Goal: Complete application form: Complete application form

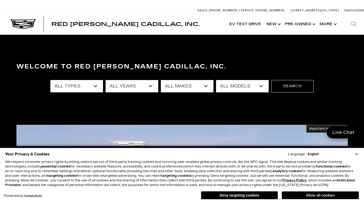
click at [313, 196] on button "Allow all cookies" at bounding box center [320, 195] width 77 height 8
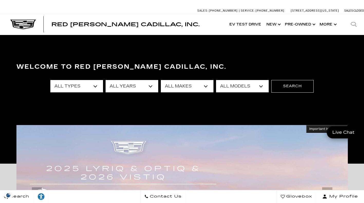
click at [94, 87] on select "All Types New Used Certified Used Demo" at bounding box center [76, 86] width 53 height 12
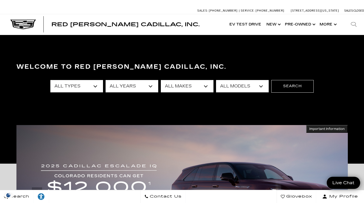
select select "New"
click at [50, 80] on select "All Types New Used Certified Used Demo" at bounding box center [76, 86] width 53 height 12
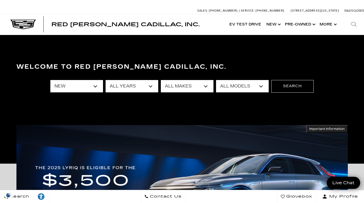
click at [120, 85] on select "All Years 2026 2025 2024" at bounding box center [132, 86] width 53 height 12
select select "2026"
click at [106, 80] on select "All Years 2026 2025 2024" at bounding box center [132, 86] width 53 height 12
click at [180, 86] on select "All Makes Cadillac" at bounding box center [187, 86] width 53 height 12
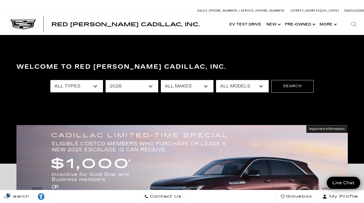
select select "Cadillac"
click at [161, 80] on select "All Makes Cadillac" at bounding box center [187, 86] width 53 height 12
click at [233, 85] on select "All Models Escalade Escalade ESV ESCALADE IQ ESCALADE IQL LYRIQ OPTIQ VISTIQ" at bounding box center [242, 86] width 53 height 12
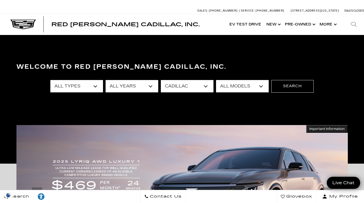
select select "LYRIQ"
click at [216, 80] on select "All Models Escalade Escalade ESV ESCALADE IQ ESCALADE IQL LYRIQ OPTIQ VISTIQ" at bounding box center [242, 86] width 53 height 12
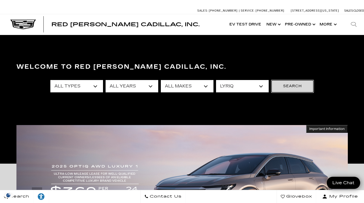
click at [292, 85] on button "Search" at bounding box center [293, 86] width 42 height 12
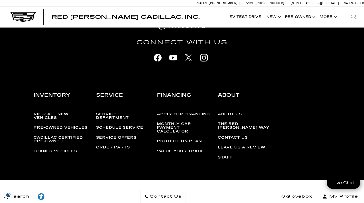
scroll to position [1291, 0]
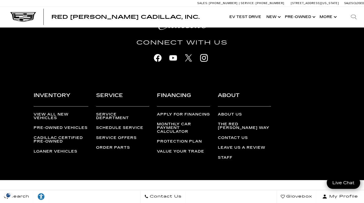
click at [236, 139] on link "Contact Us" at bounding box center [233, 138] width 30 height 4
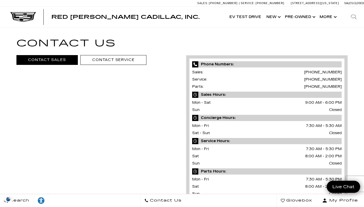
click at [57, 61] on link "Contact Sales" at bounding box center [46, 60] width 61 height 10
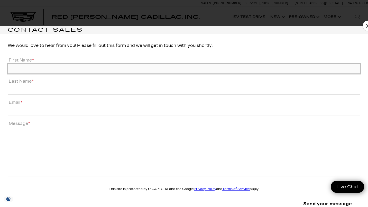
click at [56, 67] on input "First Name *" at bounding box center [184, 69] width 353 height 10
type input "Kevin"
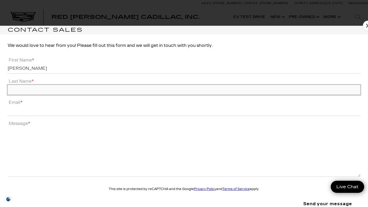
type input "Scott"
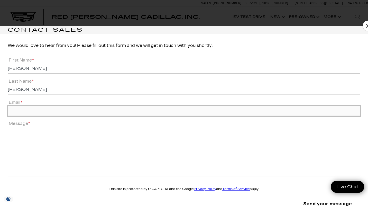
type input "rangerscott2001@gmail.com"
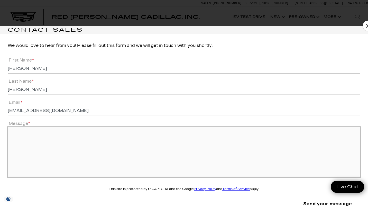
click at [257, 146] on textarea "Message *" at bounding box center [184, 152] width 353 height 50
click at [98, 137] on textarea "Message *" at bounding box center [184, 152] width 353 height 50
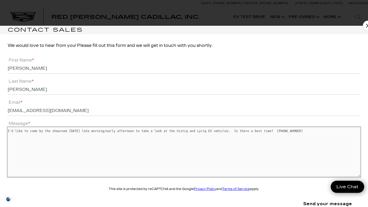
click at [255, 130] on textarea "I'd like to come by the showroom tomorrow late morning/early afternoon to take …" at bounding box center [184, 152] width 353 height 50
click at [308, 131] on textarea "I'd like to come by the showroom tomorrow late morning/early afternoon to take …" at bounding box center [184, 152] width 353 height 50
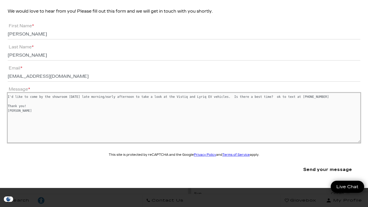
scroll to position [34, 0]
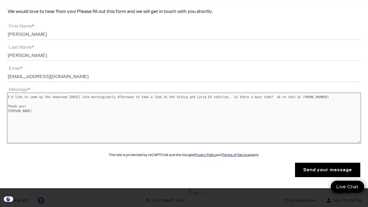
type textarea "I'd like to come by the showroom tomorrow late morning/early afternoon to take …"
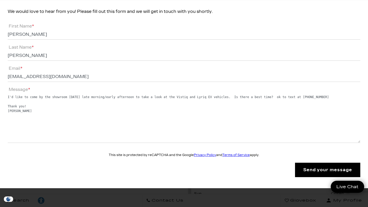
click at [306, 171] on input "Send your message" at bounding box center [327, 170] width 65 height 14
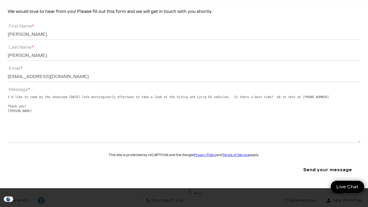
click at [0, 188] on nordpass-portal at bounding box center [0, 188] width 0 height 0
